Goal: Understand process/instructions: Learn how to perform a task or action

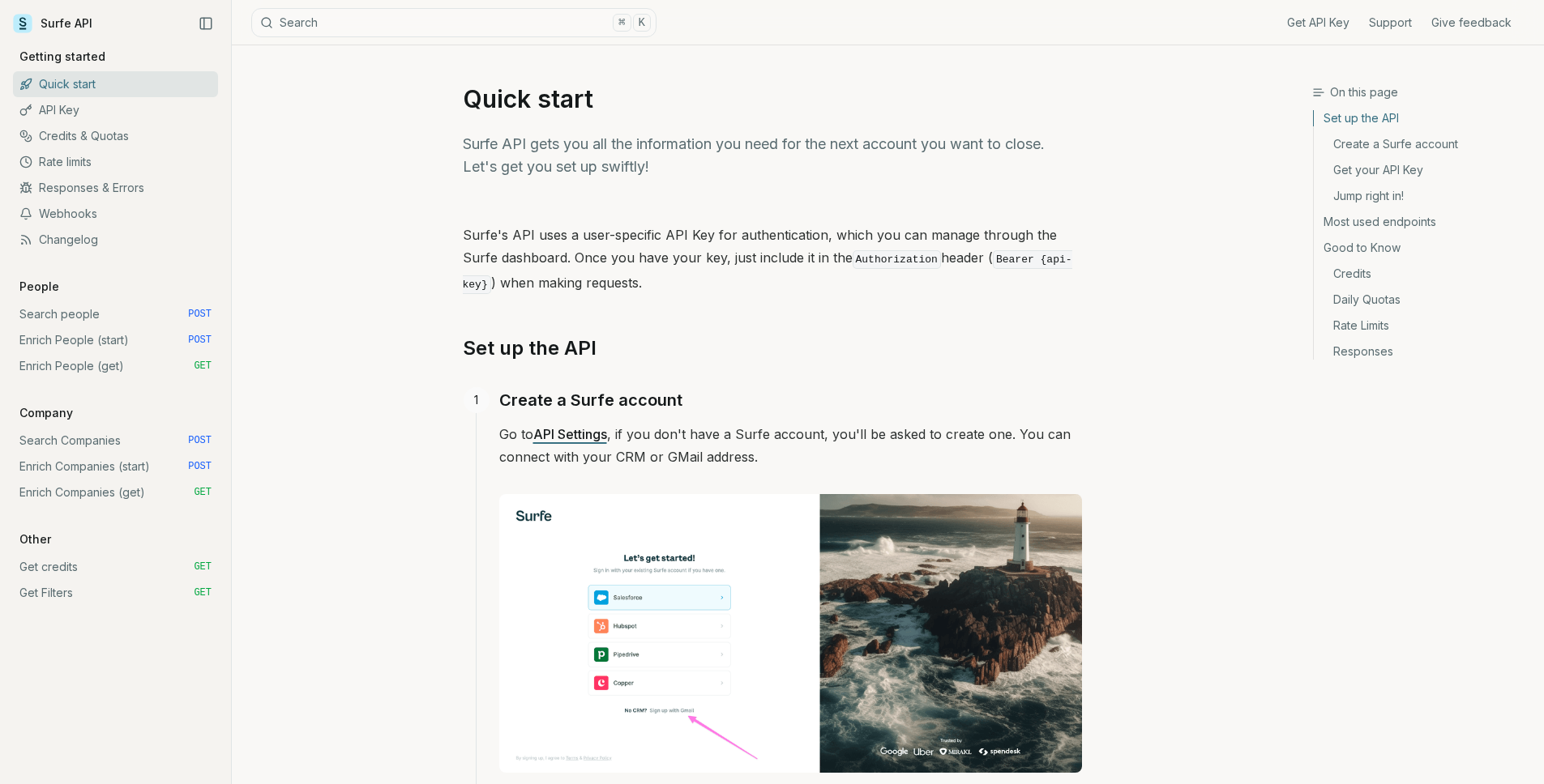
click at [123, 343] on link "Enrich People (start) POST" at bounding box center [116, 341] width 205 height 26
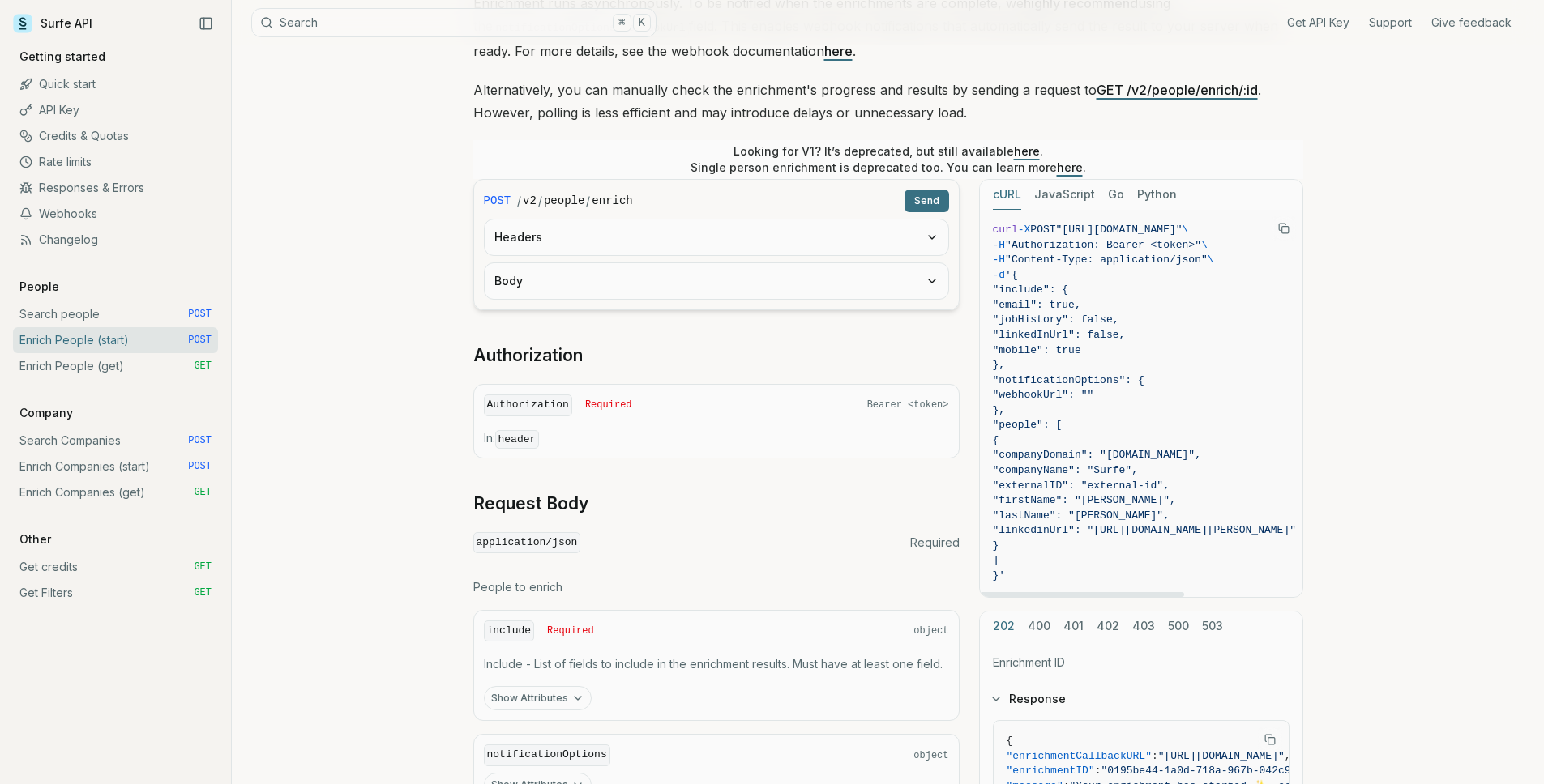
scroll to position [271, 0]
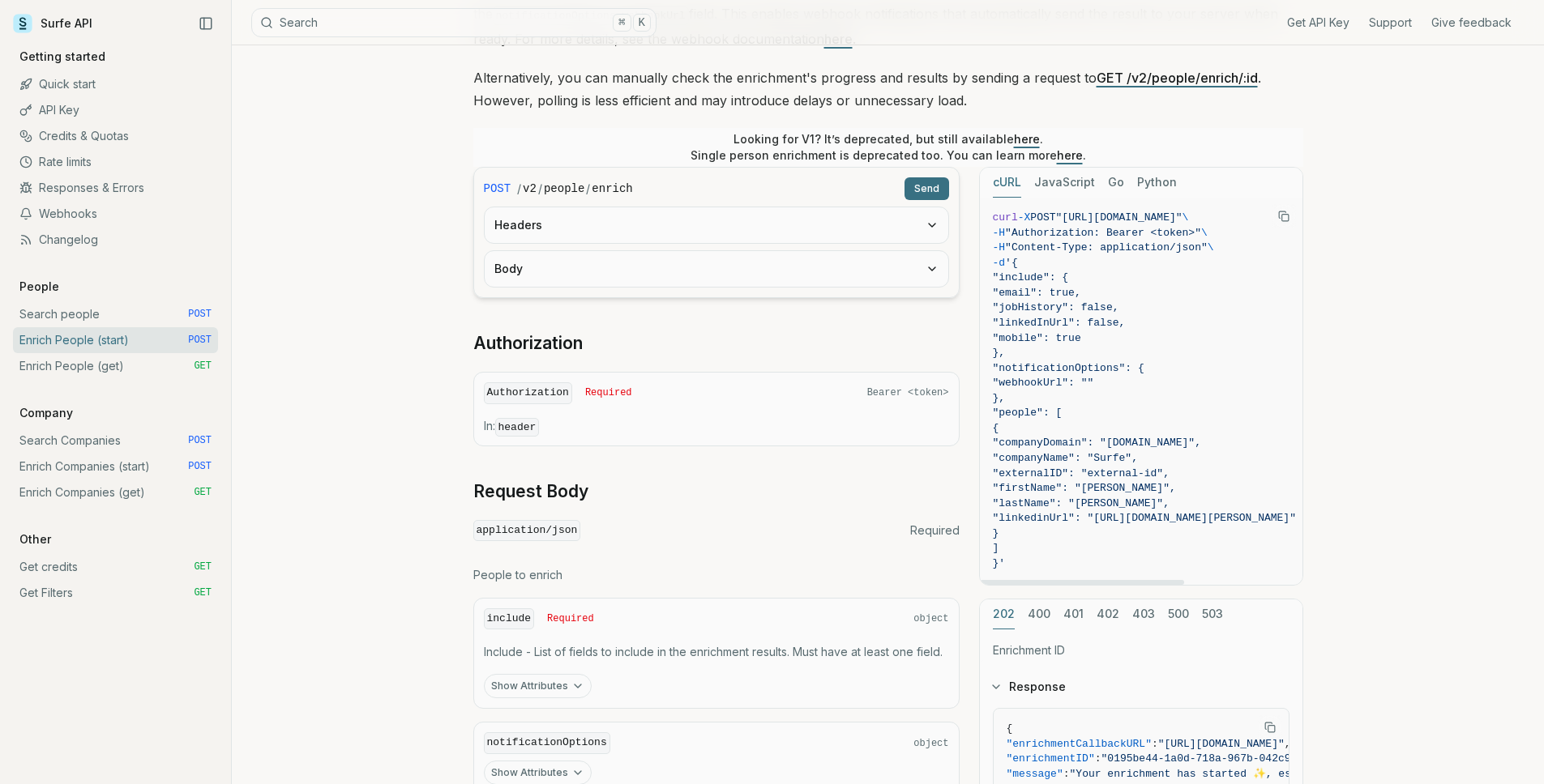
click at [1075, 320] on span ""linkedInUrl": false," at bounding box center [1059, 323] width 133 height 12
copy span "linkedInUrl"
click at [1071, 334] on span ""mobile": true" at bounding box center [1037, 338] width 89 height 12
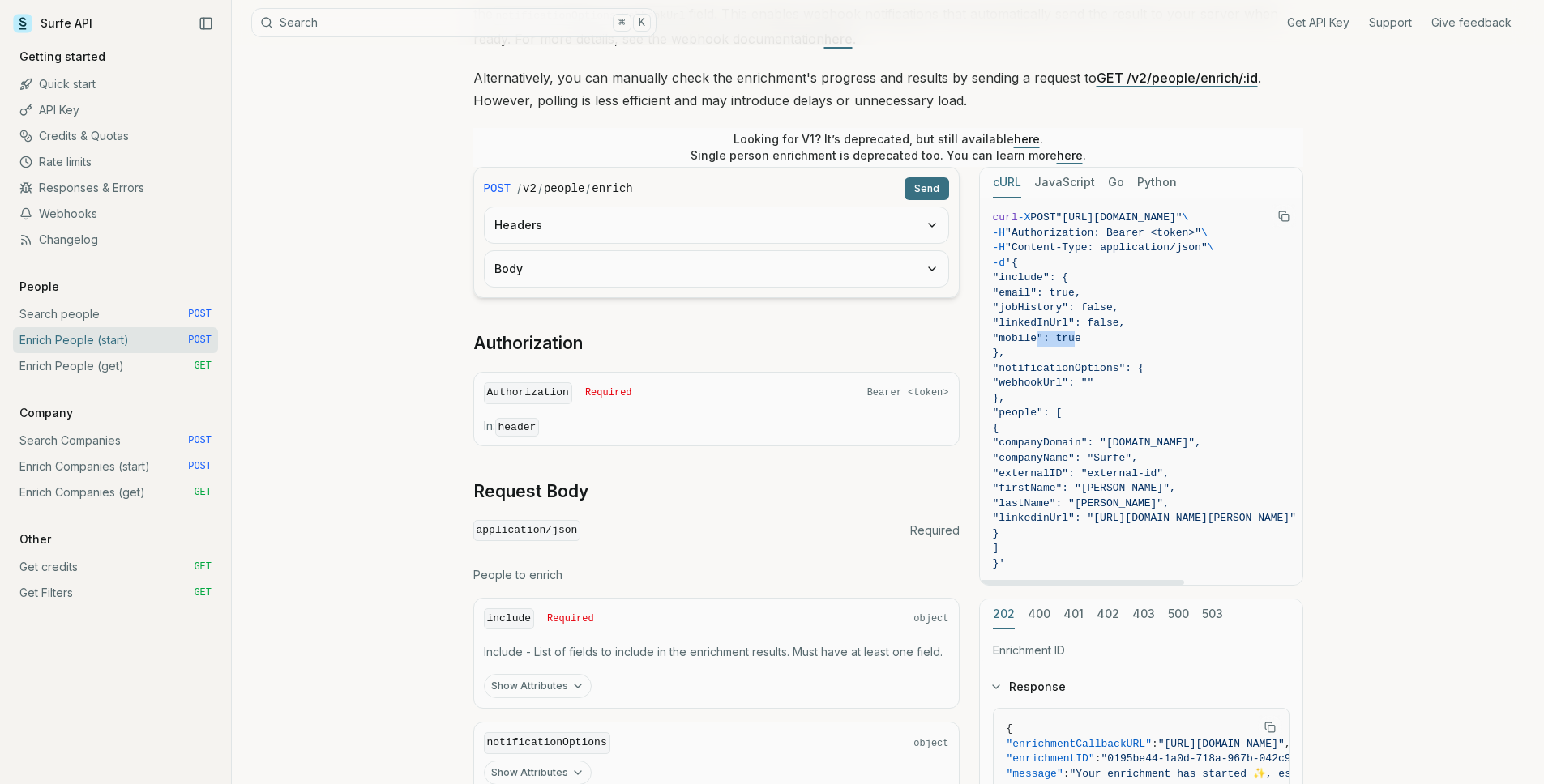
copy span "mobile"
